Goal: Book appointment/travel/reservation

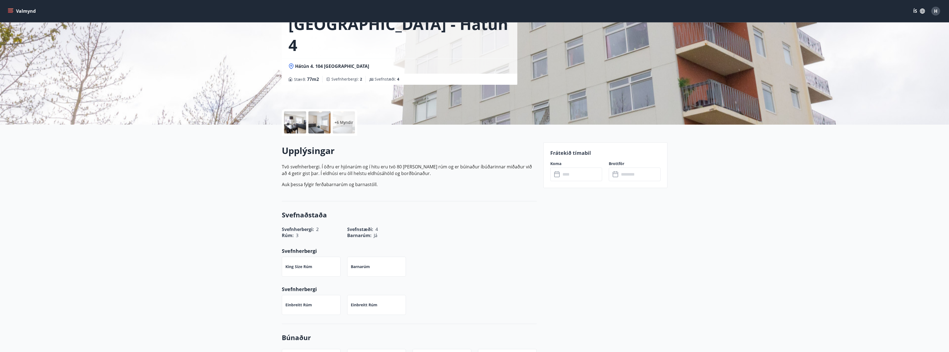
scroll to position [111, 0]
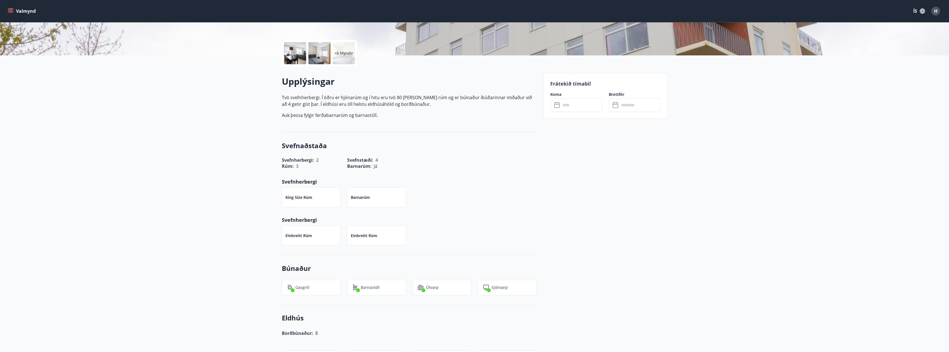
click at [469, 104] on input "text" at bounding box center [581, 105] width 41 height 14
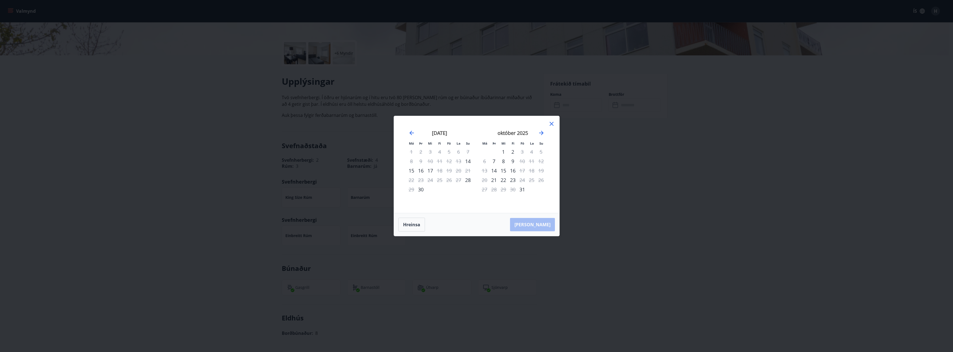
click at [469, 119] on div "Má Þr Mi Fi Fö La Su Má Þr Mi Fi Fö La Su [DATE] 1 2 3 4 5 6 7 8 9 10 11 12 13 …" at bounding box center [476, 164] width 165 height 97
click at [469, 121] on icon at bounding box center [551, 124] width 7 height 7
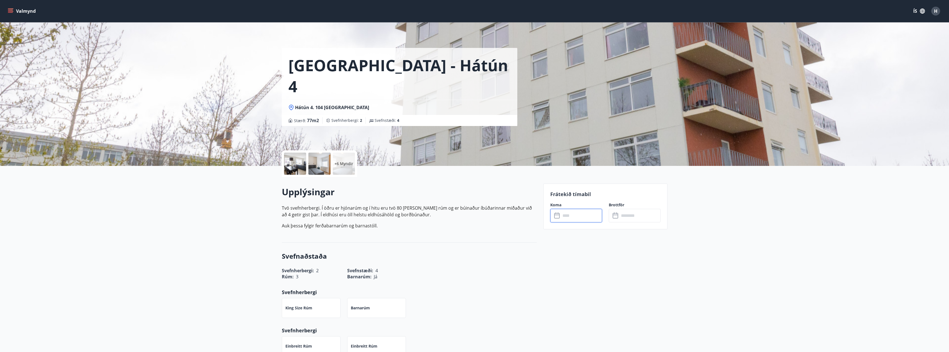
scroll to position [0, 0]
click at [26, 13] on button "Valmynd" at bounding box center [22, 11] width 31 height 10
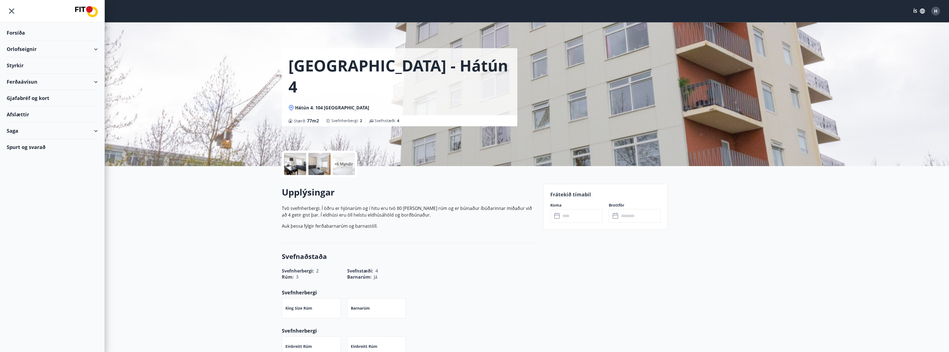
click at [35, 49] on div "Orlofseignir" at bounding box center [52, 49] width 91 height 16
click at [31, 60] on div "Framboð" at bounding box center [52, 63] width 82 height 12
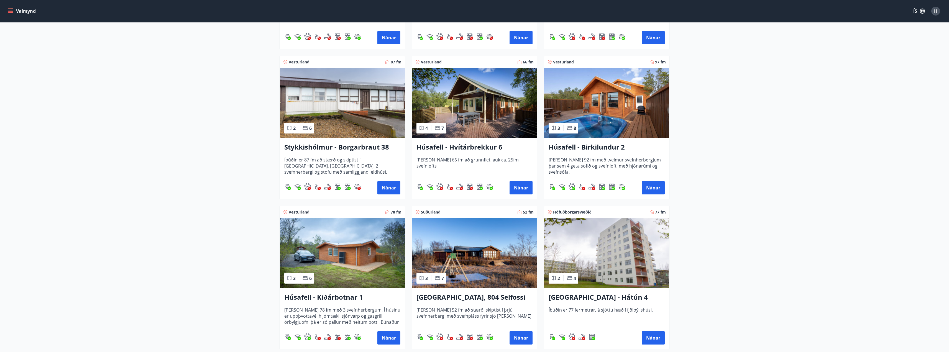
scroll to position [249, 0]
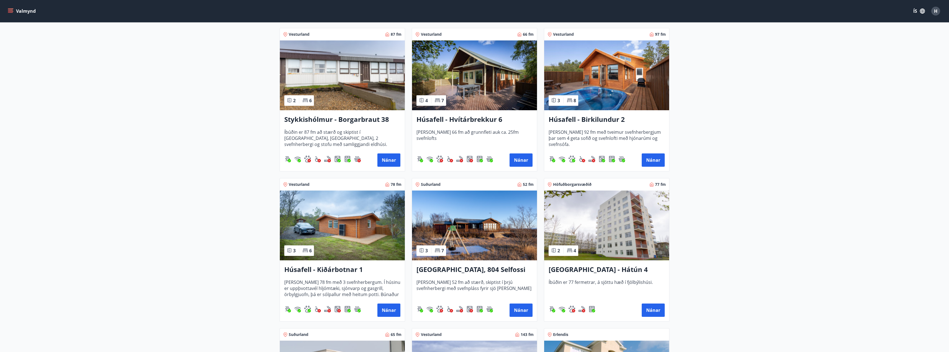
click at [346, 226] on img at bounding box center [342, 226] width 125 height 70
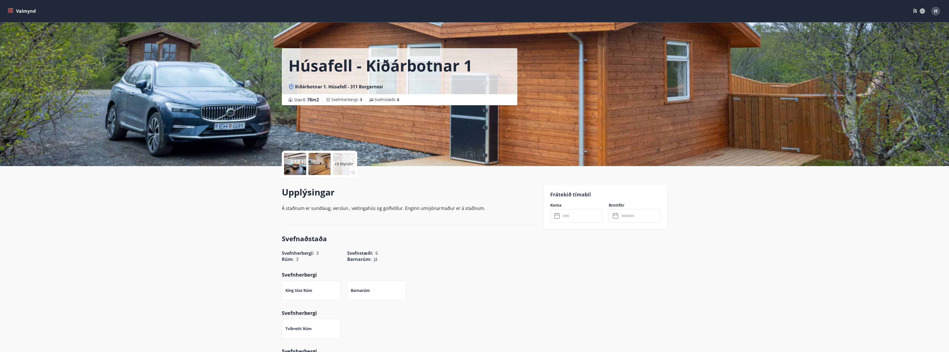
click at [469, 217] on input "text" at bounding box center [581, 216] width 41 height 14
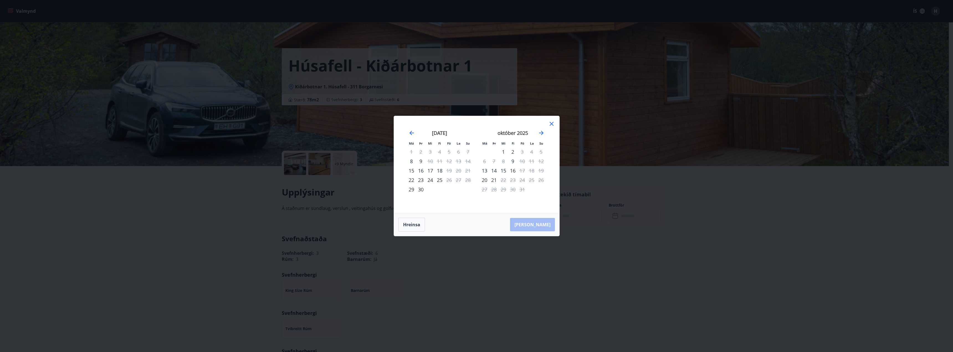
click at [469, 137] on div "október 2025" at bounding box center [513, 135] width 66 height 24
click at [469, 136] on icon "Move forward to switch to the next month." at bounding box center [541, 133] width 7 height 7
click at [469, 126] on icon at bounding box center [551, 124] width 7 height 7
